Goal: Task Accomplishment & Management: Use online tool/utility

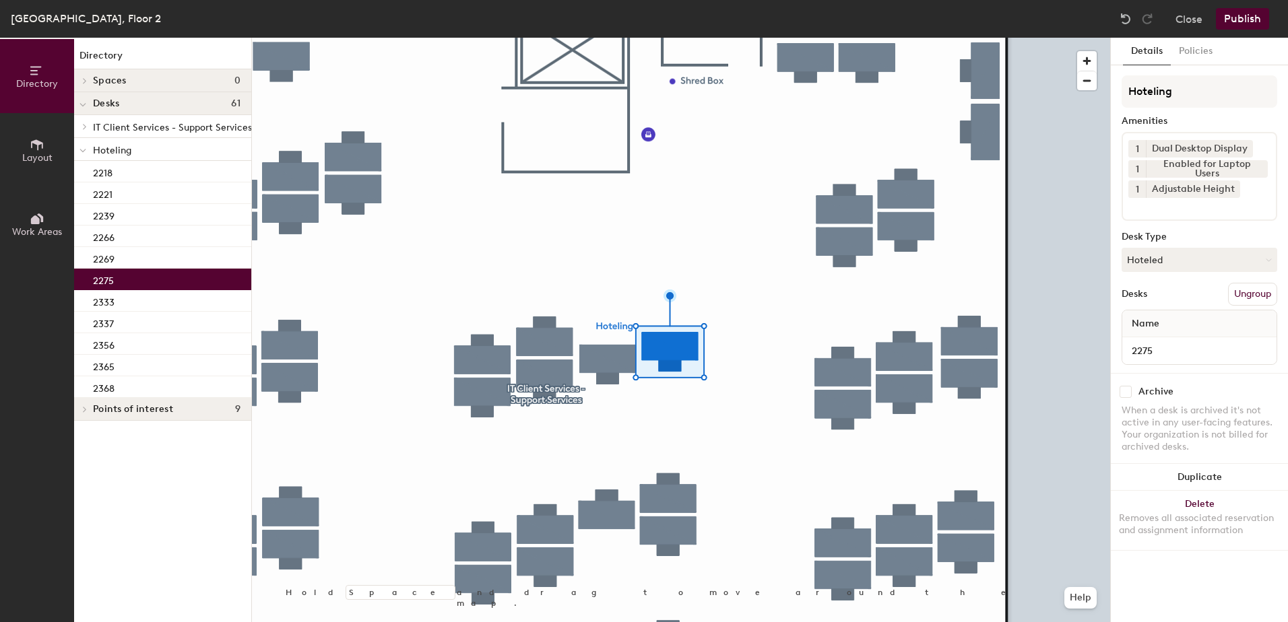
drag, startPoint x: 1144, startPoint y: 267, endPoint x: 1154, endPoint y: 282, distance: 17.9
click at [1148, 270] on button "Hoteled" at bounding box center [1200, 260] width 156 height 24
click at [1156, 298] on div "Assigned" at bounding box center [1189, 302] width 135 height 20
click at [1241, 291] on button "Ungroup" at bounding box center [1252, 294] width 49 height 23
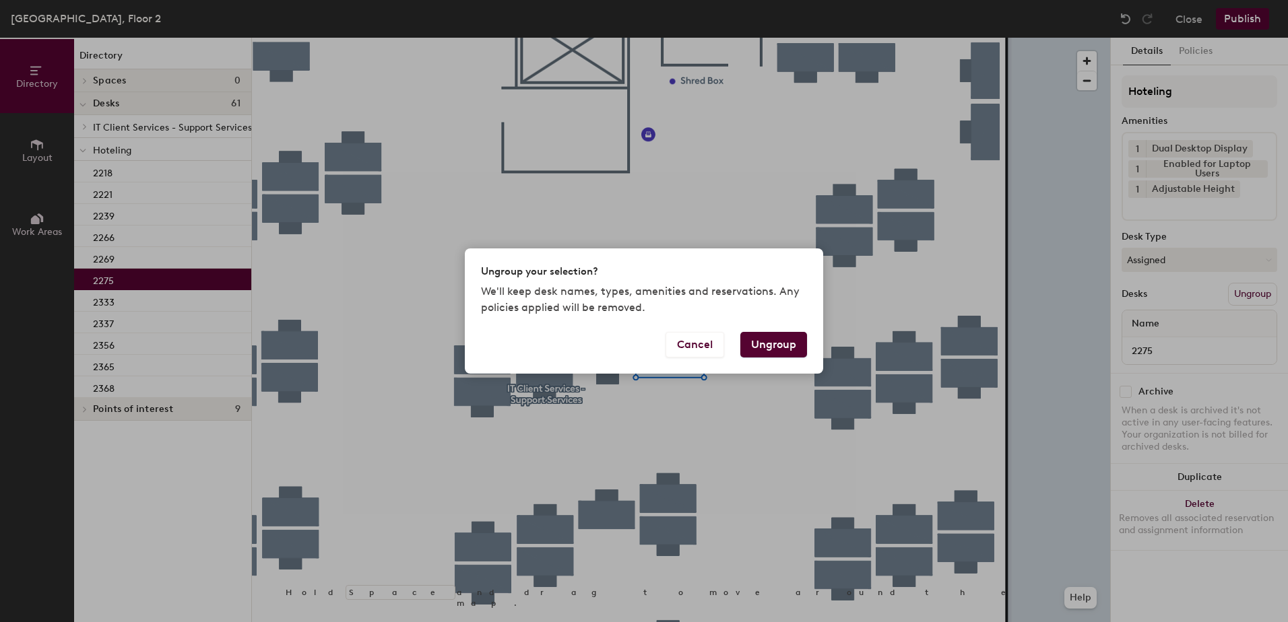
click at [775, 346] on button "Ungroup" at bounding box center [773, 345] width 67 height 26
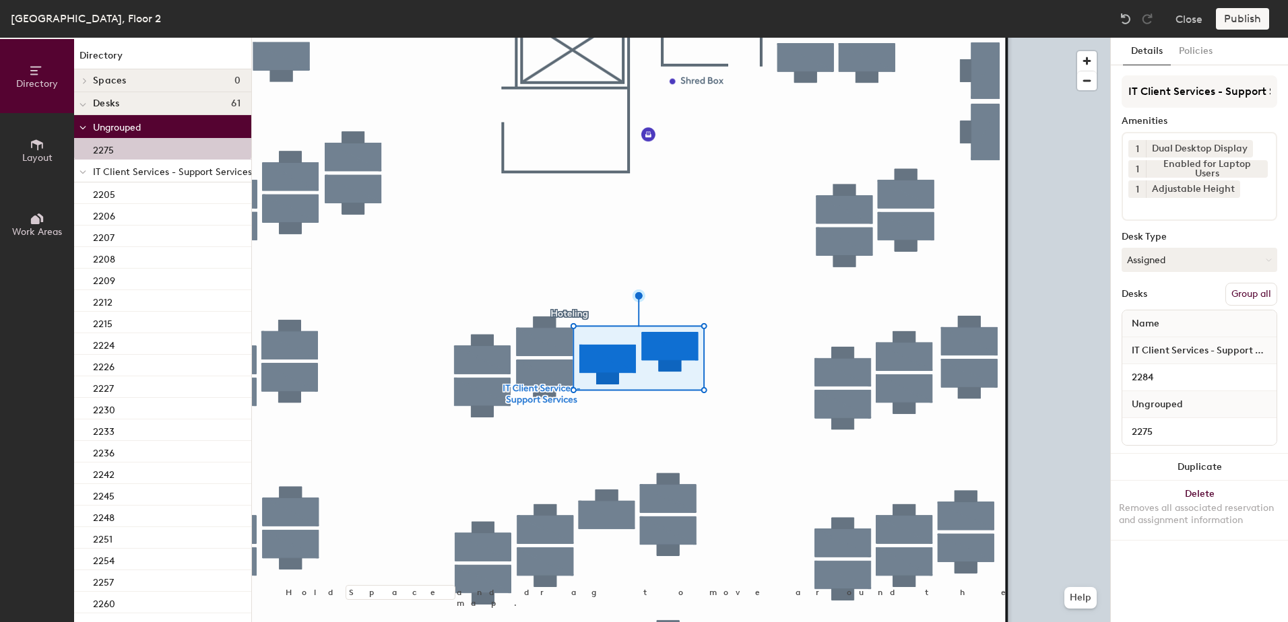
click at [1239, 299] on button "Group all" at bounding box center [1251, 294] width 52 height 23
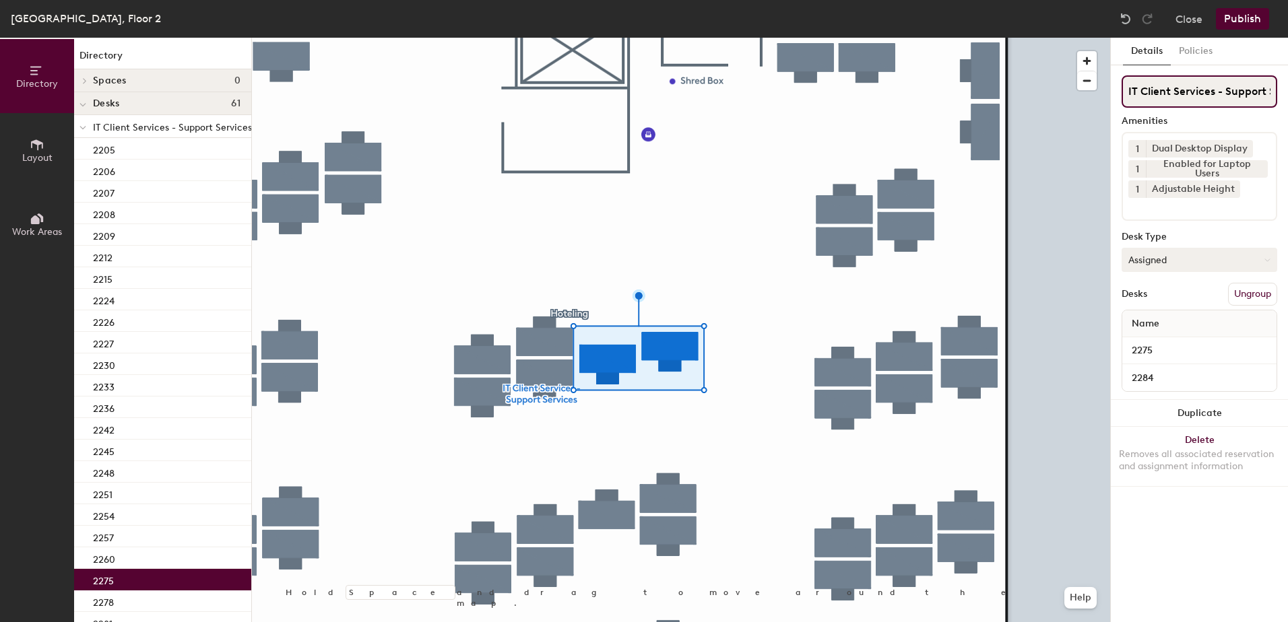
scroll to position [0, 39]
click at [1232, 24] on button "Publish" at bounding box center [1242, 19] width 53 height 22
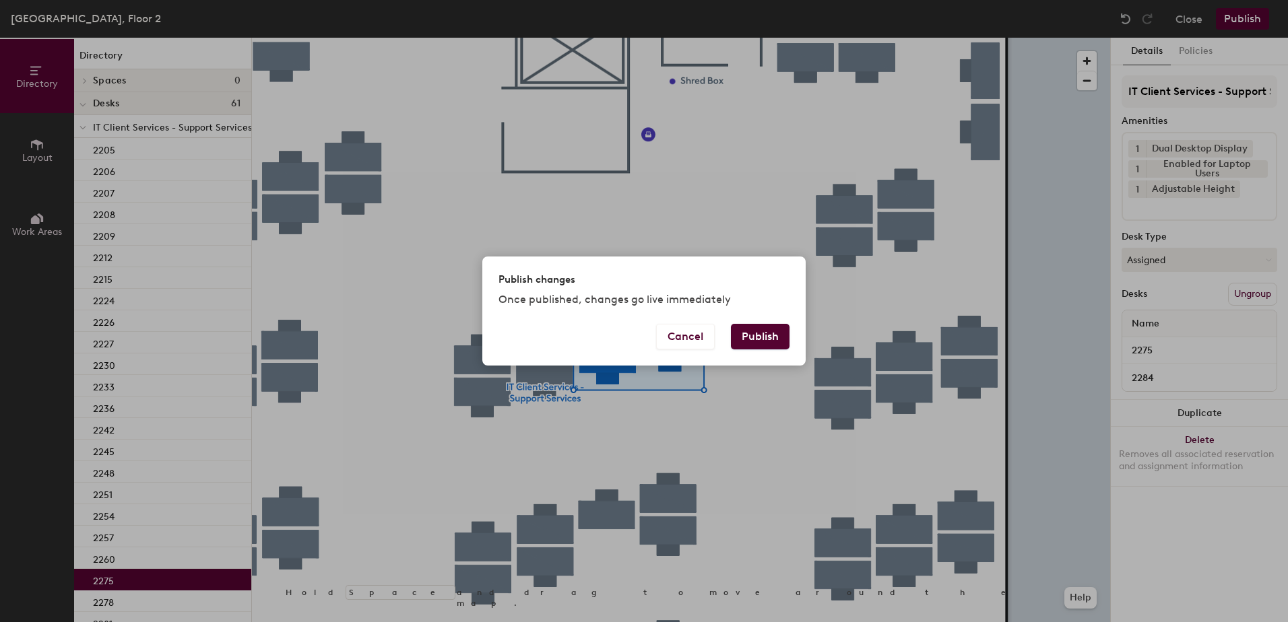
drag, startPoint x: 773, startPoint y: 341, endPoint x: 765, endPoint y: 335, distance: 10.1
click at [769, 335] on button "Publish" at bounding box center [760, 337] width 59 height 26
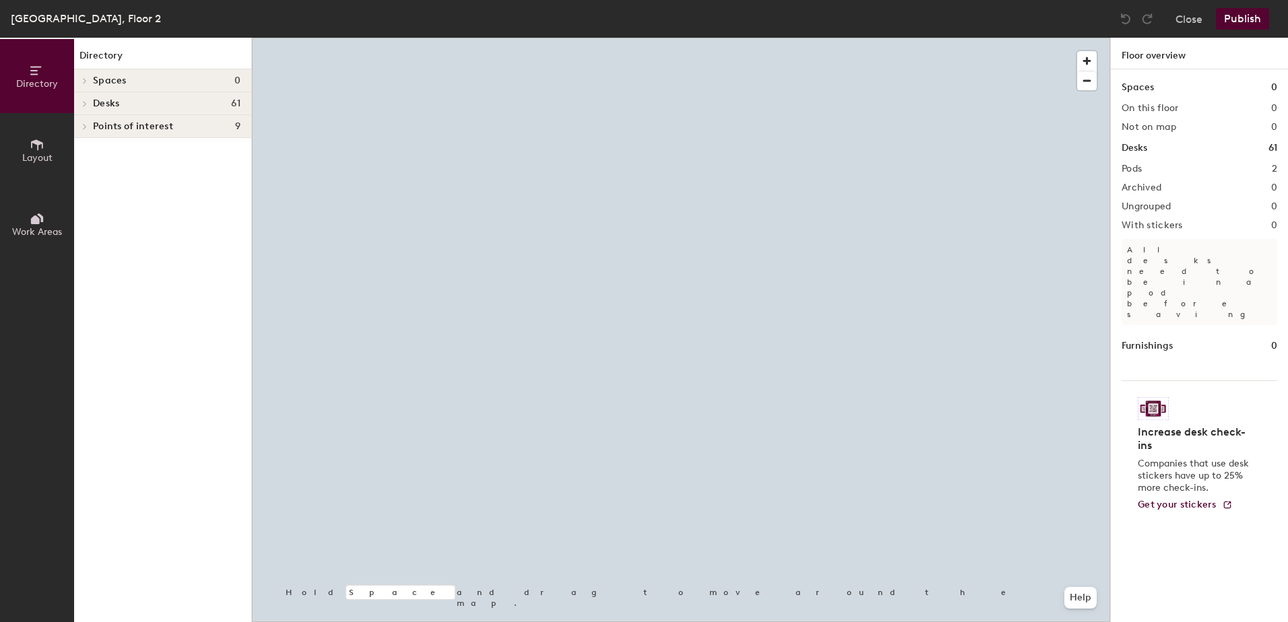
click at [649, 38] on div at bounding box center [681, 38] width 858 height 0
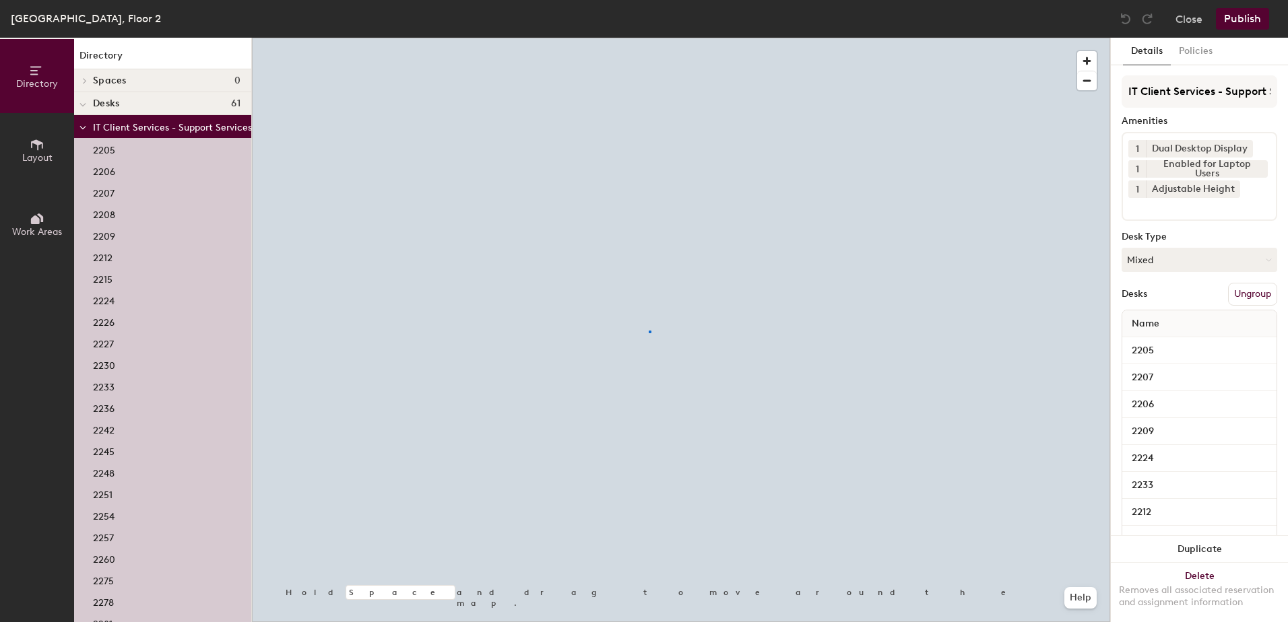
click at [649, 331] on div at bounding box center [650, 332] width 3 height 3
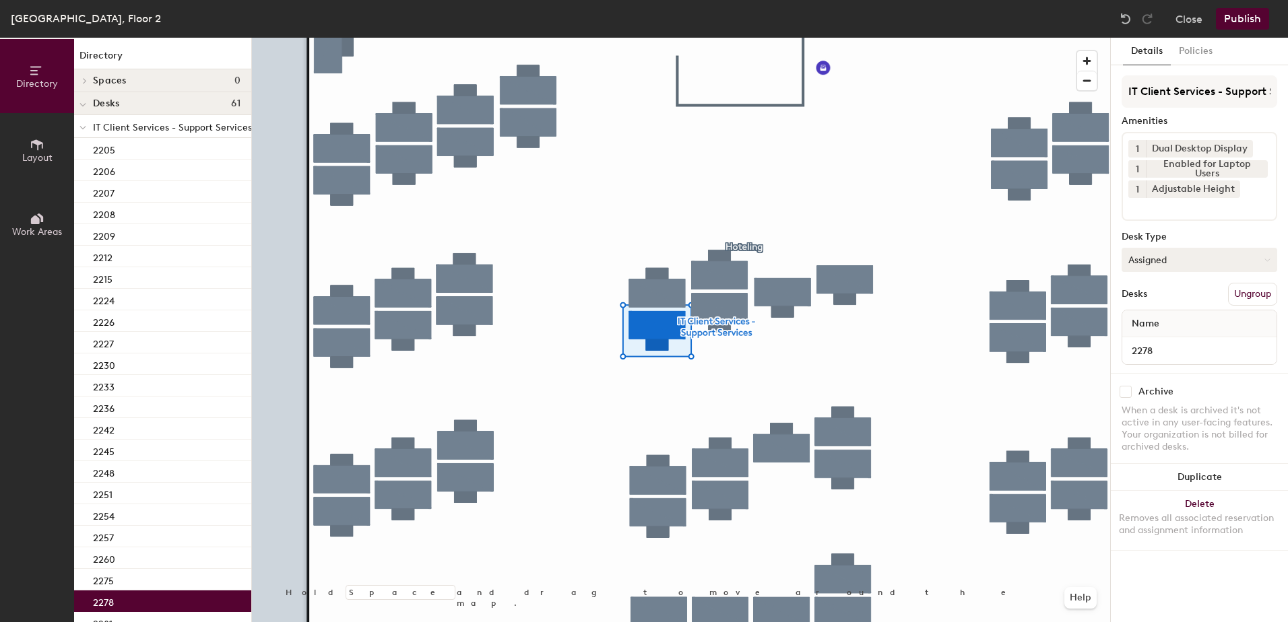
click at [1154, 261] on button "Assigned" at bounding box center [1200, 260] width 156 height 24
click at [1146, 342] on div "Hoteled" at bounding box center [1189, 342] width 135 height 20
click at [1254, 309] on div "IT Client Services - Support Services Amenities 1 Dual Desktop Display 1 Enable…" at bounding box center [1200, 224] width 156 height 298
click at [1232, 292] on button "Ungroup" at bounding box center [1252, 294] width 49 height 23
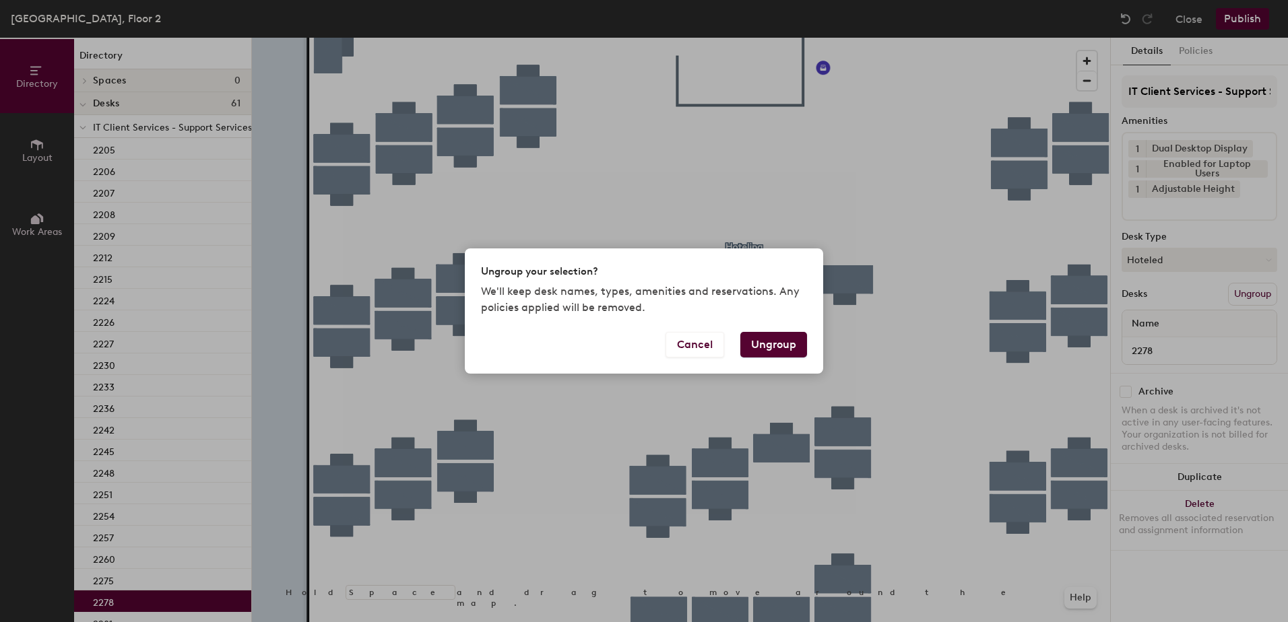
click at [758, 337] on button "Ungroup" at bounding box center [773, 345] width 67 height 26
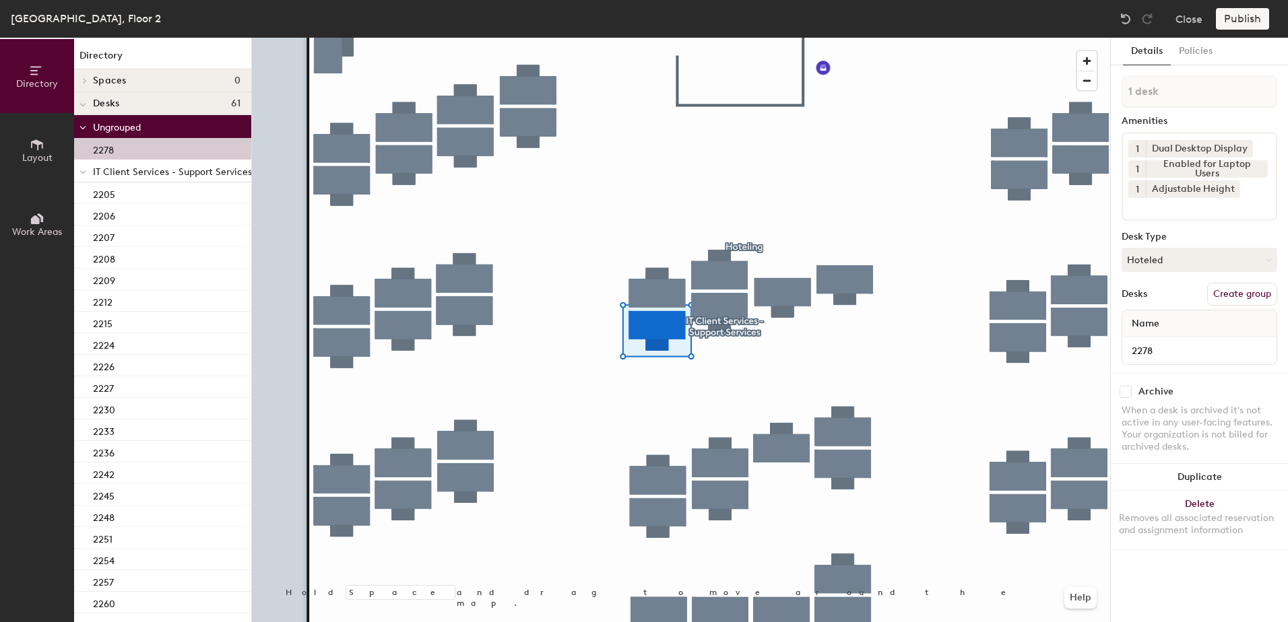
click at [77, 172] on div at bounding box center [83, 171] width 18 height 22
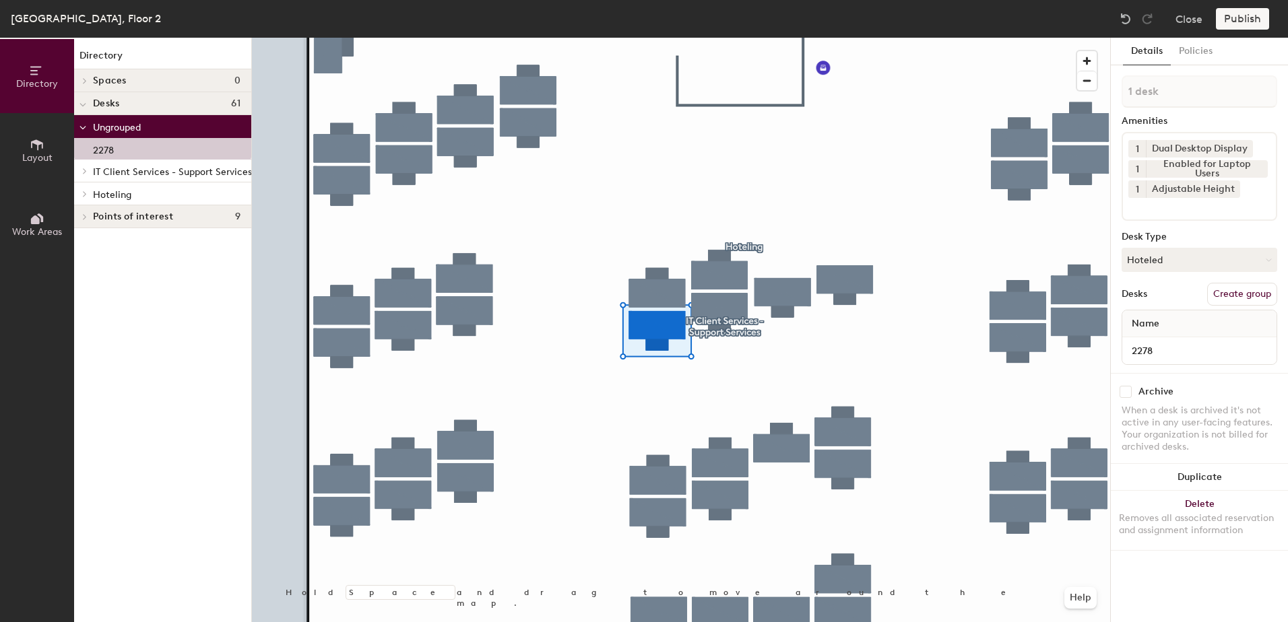
click at [82, 194] on span at bounding box center [83, 194] width 11 height 7
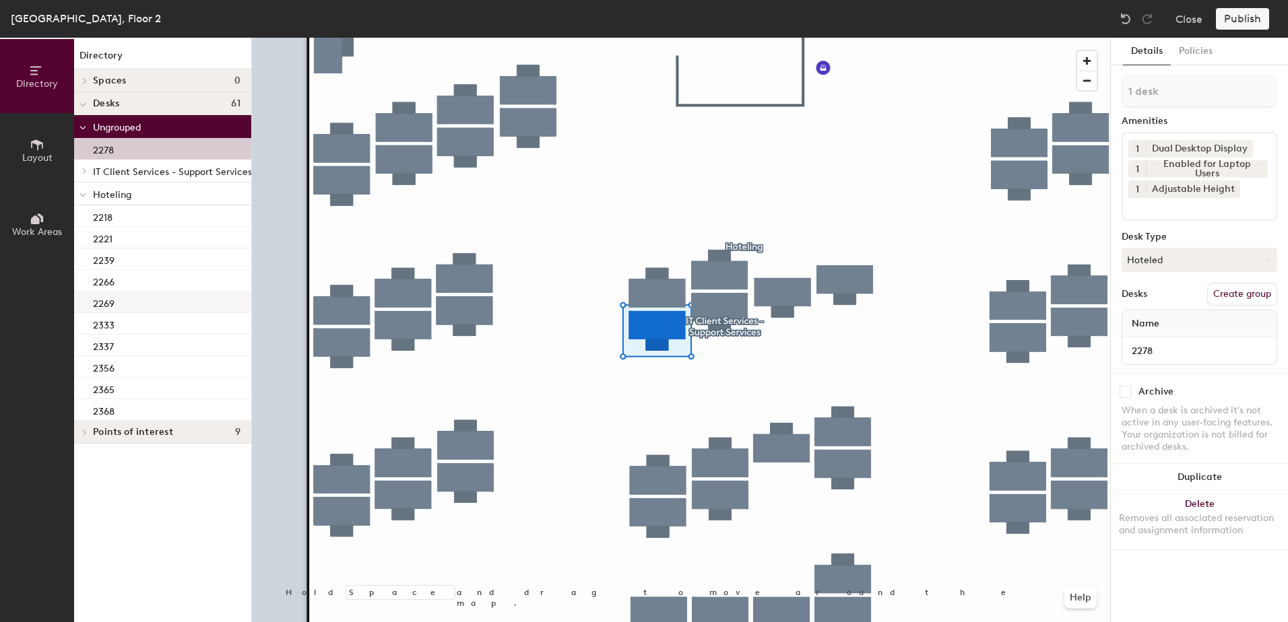
click at [164, 306] on div "2269" at bounding box center [162, 303] width 177 height 22
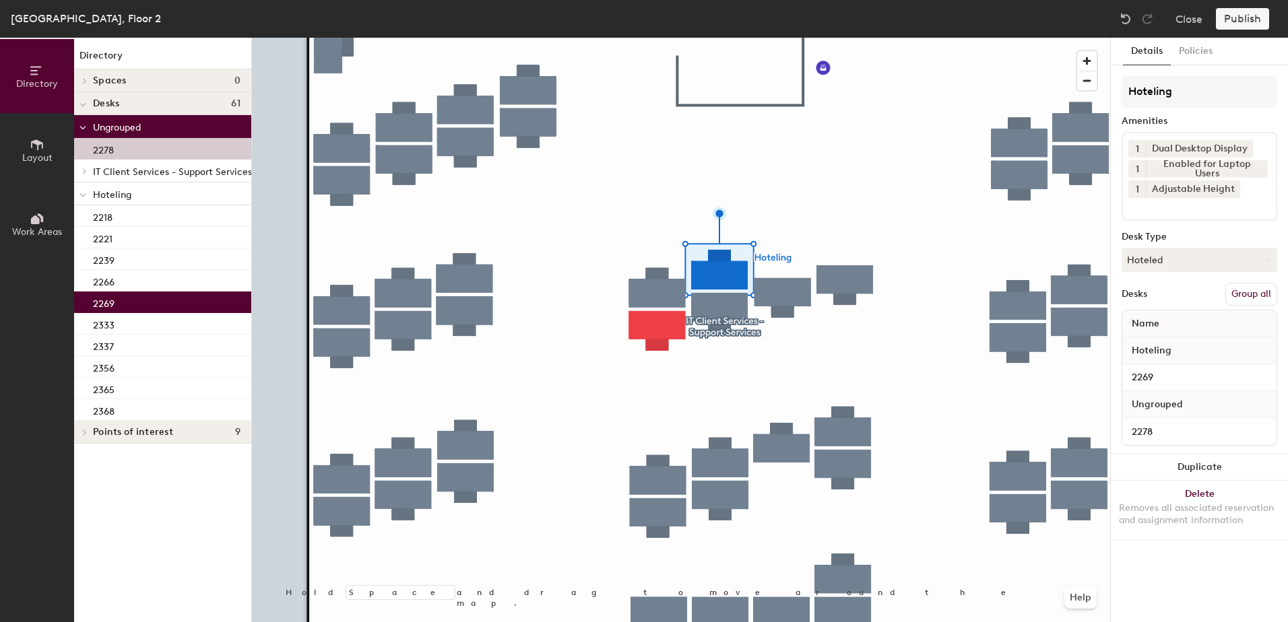
click at [1244, 296] on button "Group all" at bounding box center [1251, 294] width 52 height 23
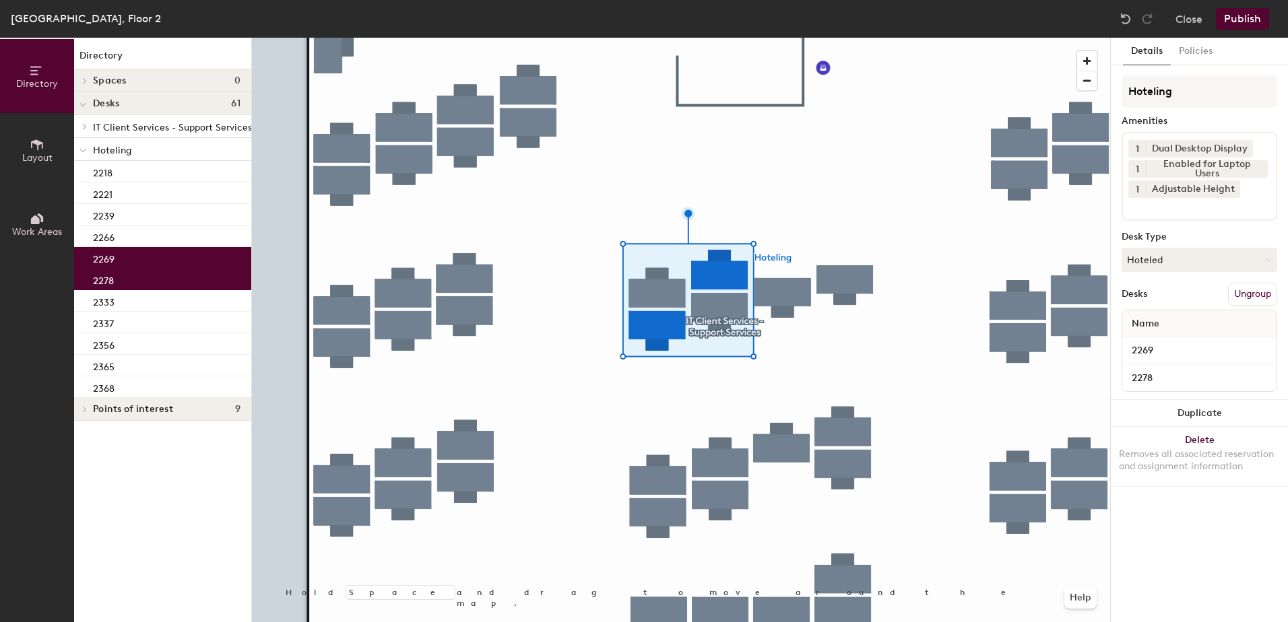
click at [1250, 13] on button "Publish" at bounding box center [1242, 19] width 53 height 22
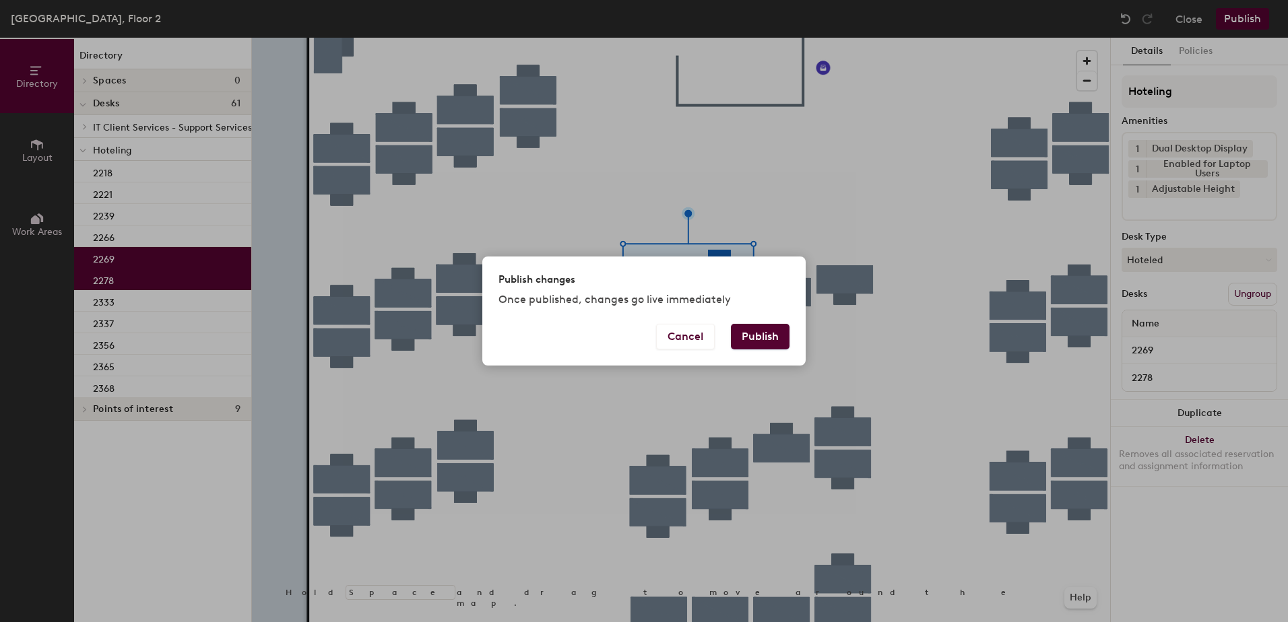
drag, startPoint x: 773, startPoint y: 338, endPoint x: 738, endPoint y: 331, distance: 36.5
click at [767, 333] on button "Publish" at bounding box center [760, 337] width 59 height 26
